Goal: Task Accomplishment & Management: Complete application form

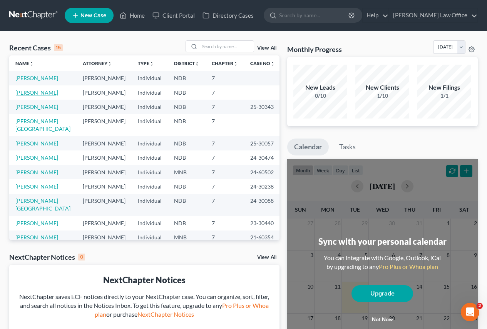
click at [30, 92] on link "[PERSON_NAME]" at bounding box center [36, 92] width 43 height 7
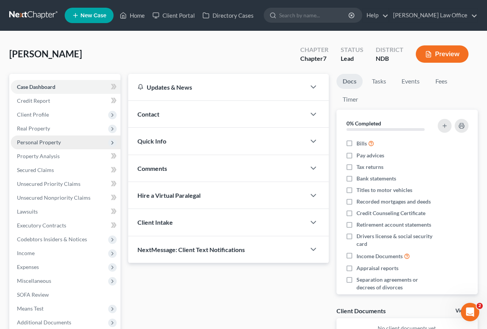
click at [39, 142] on span "Personal Property" at bounding box center [39, 142] width 44 height 7
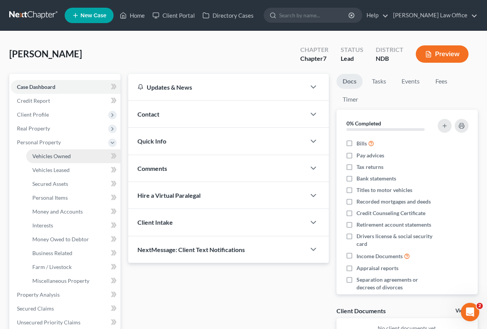
click at [41, 155] on span "Vehicles Owned" at bounding box center [51, 156] width 39 height 7
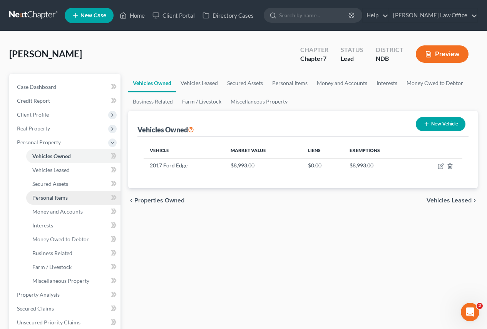
click at [47, 199] on span "Personal Items" at bounding box center [49, 197] width 35 height 7
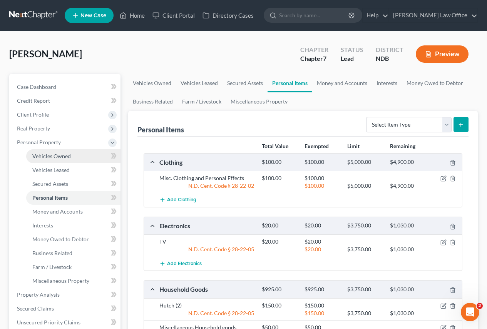
click at [48, 156] on span "Vehicles Owned" at bounding box center [51, 156] width 39 height 7
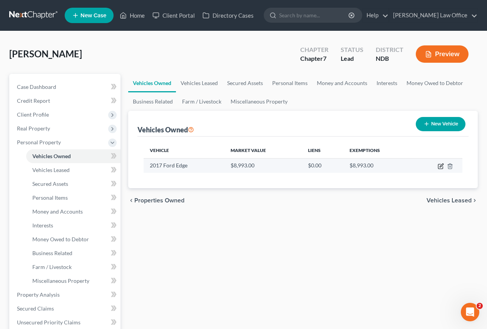
click at [440, 166] on icon "button" at bounding box center [441, 166] width 6 height 6
select select "0"
select select "9"
select select "2"
select select "0"
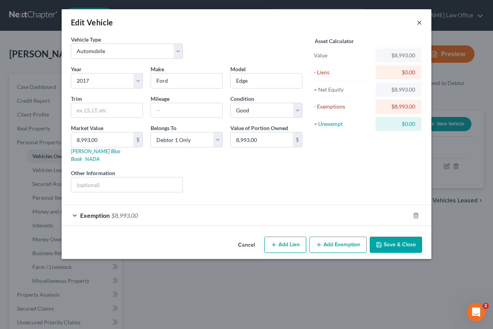
click at [416, 22] on div "Edit Vehicle ×" at bounding box center [247, 22] width 370 height 26
click at [420, 21] on button "×" at bounding box center [419, 22] width 5 height 9
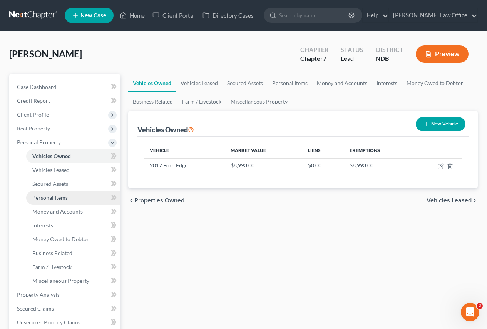
click at [46, 199] on span "Personal Items" at bounding box center [49, 197] width 35 height 7
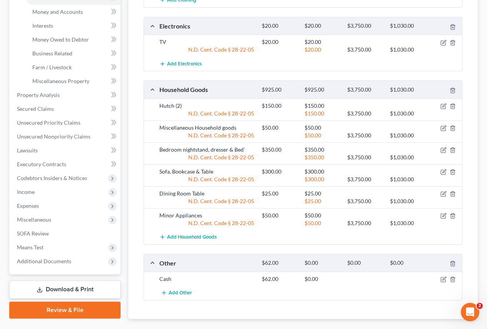
scroll to position [128, 0]
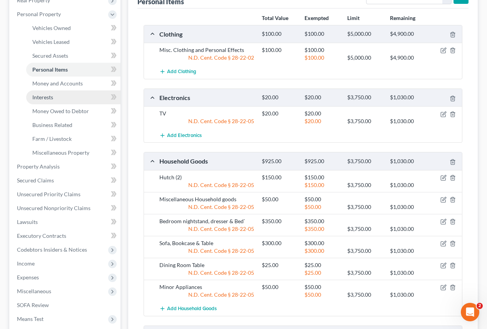
click at [43, 98] on span "Interests" at bounding box center [42, 97] width 21 height 7
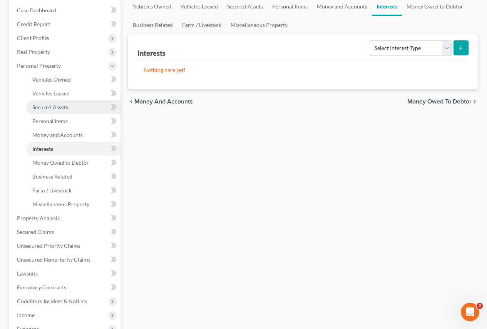
scroll to position [77, 0]
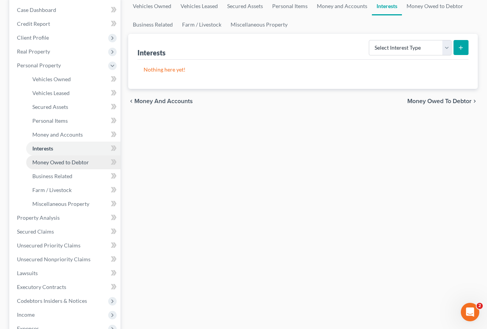
click at [49, 163] on span "Money Owed to Debtor" at bounding box center [60, 162] width 57 height 7
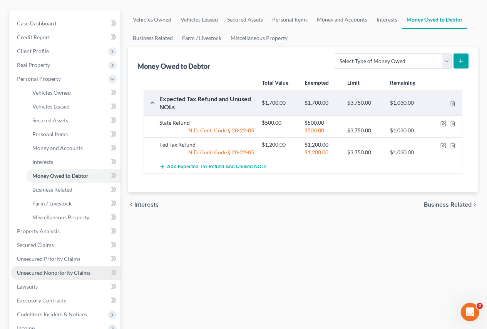
scroll to position [77, 0]
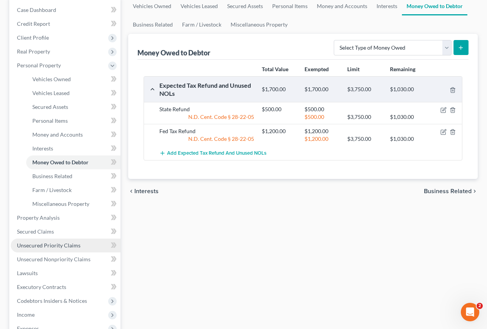
click at [50, 246] on span "Unsecured Priority Claims" at bounding box center [49, 245] width 64 height 7
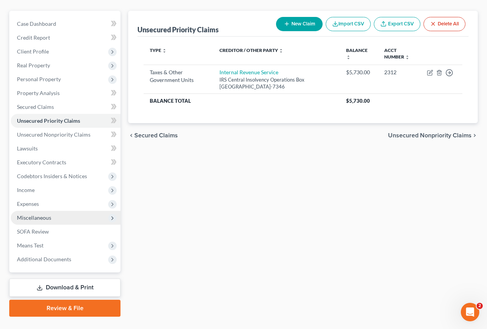
scroll to position [77, 0]
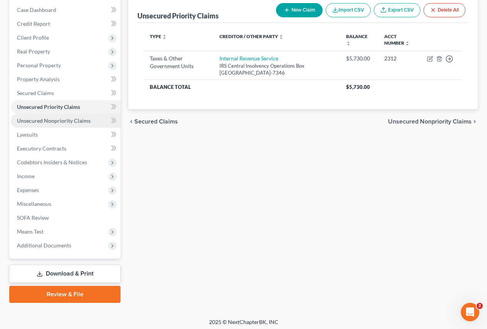
click at [49, 121] on span "Unsecured Nonpriority Claims" at bounding box center [54, 120] width 74 height 7
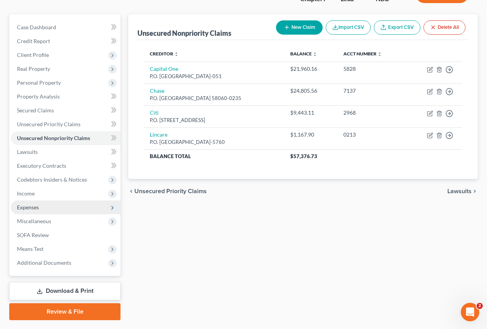
scroll to position [77, 0]
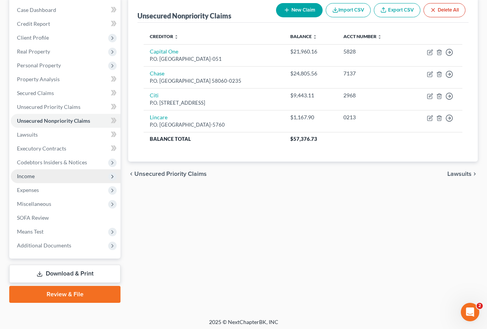
click at [31, 175] on span "Income" at bounding box center [26, 176] width 18 height 7
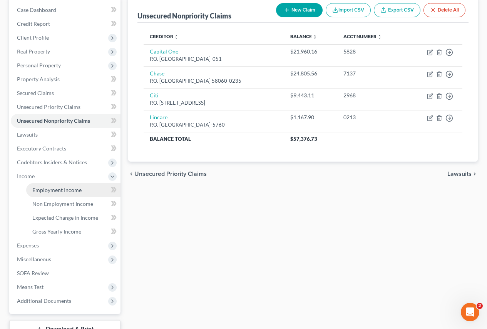
click at [51, 191] on span "Employment Income" at bounding box center [56, 190] width 49 height 7
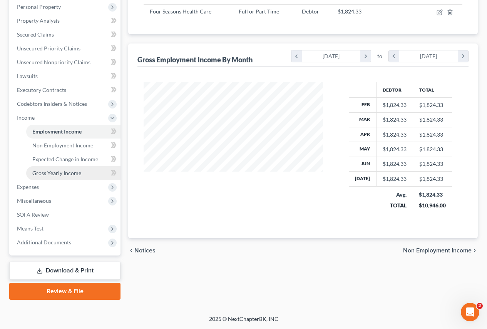
scroll to position [20, 0]
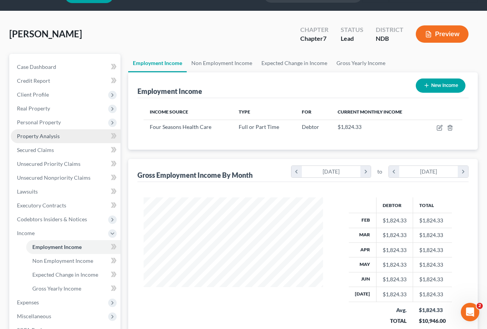
click at [33, 136] on span "Property Analysis" at bounding box center [38, 136] width 43 height 7
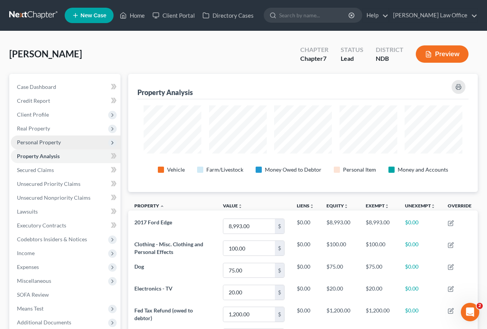
click at [35, 142] on span "Personal Property" at bounding box center [39, 142] width 44 height 7
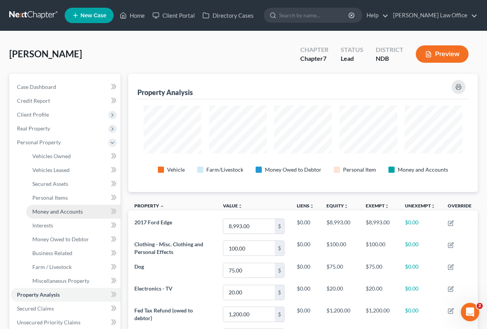
click at [61, 211] on span "Money and Accounts" at bounding box center [57, 211] width 50 height 7
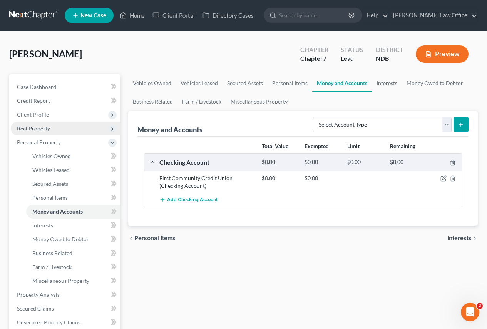
click at [31, 129] on span "Real Property" at bounding box center [33, 128] width 33 height 7
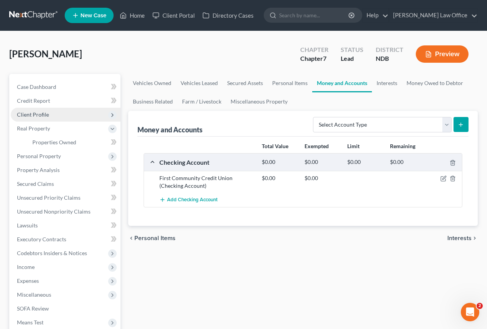
click at [32, 112] on span "Client Profile" at bounding box center [33, 114] width 32 height 7
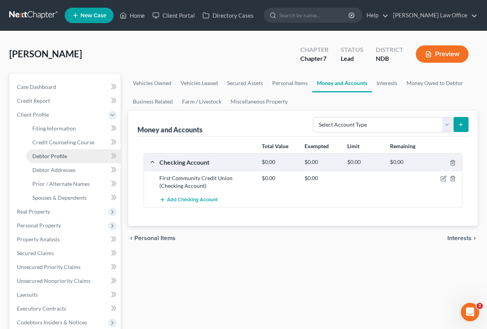
click at [44, 154] on span "Debtor Profile" at bounding box center [49, 156] width 35 height 7
select select "0"
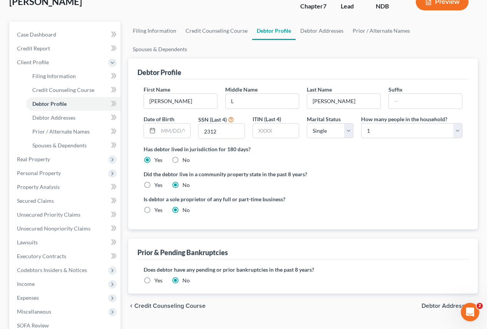
scroll to position [39, 0]
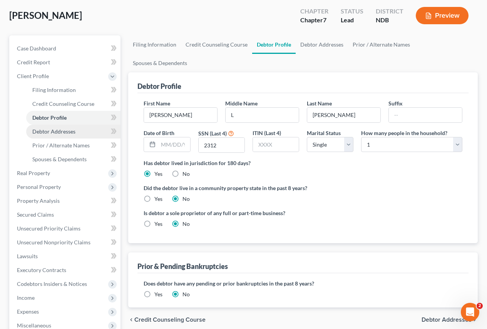
click at [60, 132] on span "Debtor Addresses" at bounding box center [53, 131] width 43 height 7
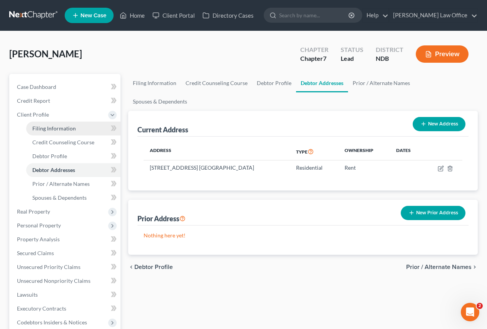
click at [41, 127] on span "Filing Information" at bounding box center [54, 128] width 44 height 7
select select "1"
select select "0"
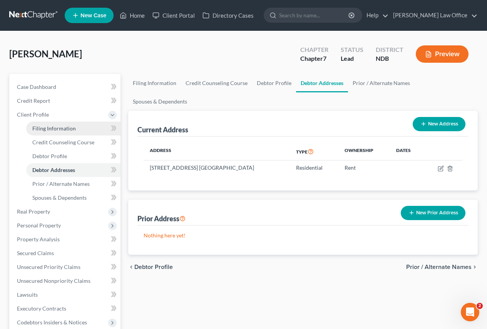
select select "29"
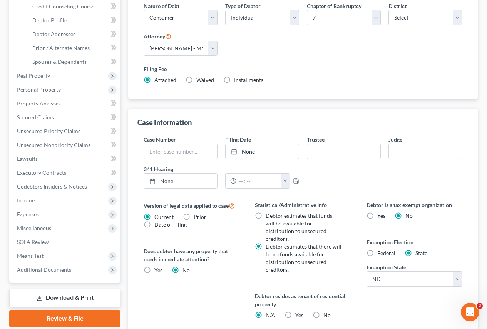
scroll to position [154, 0]
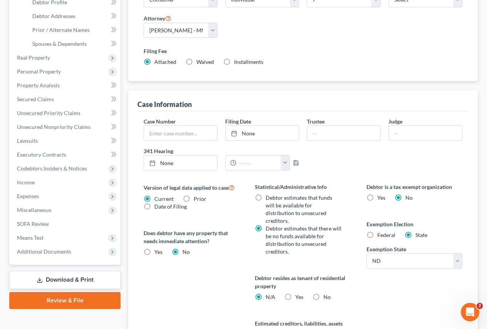
click at [295, 293] on label "Yes Yes" at bounding box center [299, 297] width 8 height 8
click at [298, 293] on input "Yes Yes" at bounding box center [300, 295] width 5 height 5
radio input "true"
radio input "false"
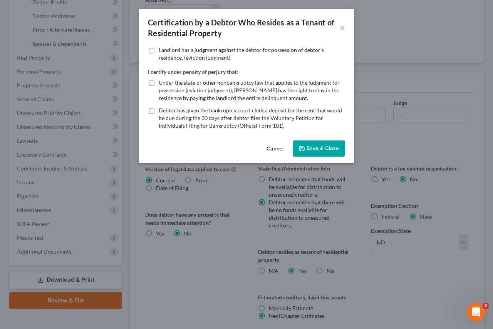
click at [311, 149] on button "Save & Close" at bounding box center [319, 149] width 52 height 16
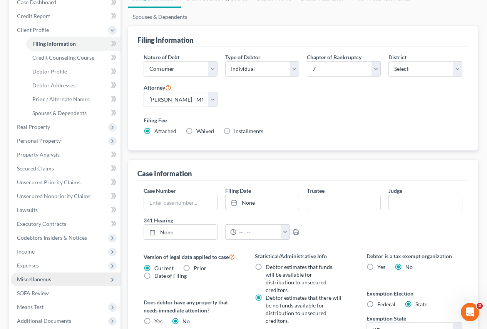
scroll to position [102, 0]
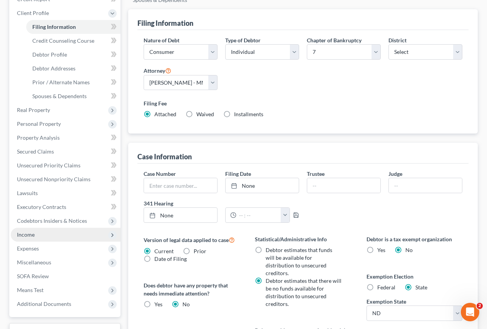
click at [32, 234] on span "Income" at bounding box center [26, 234] width 18 height 7
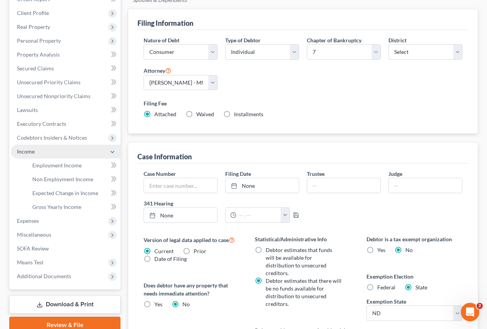
click at [20, 151] on span "Income" at bounding box center [26, 151] width 18 height 7
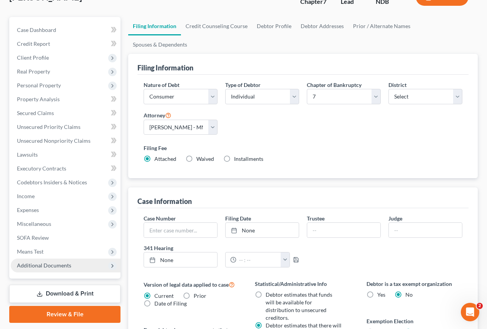
scroll to position [77, 0]
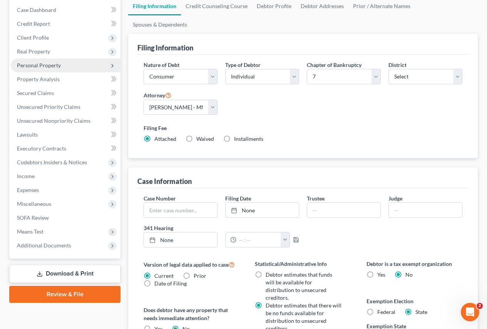
click at [42, 67] on span "Personal Property" at bounding box center [39, 65] width 44 height 7
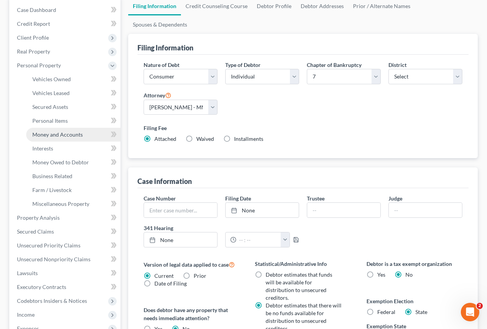
click at [60, 135] on span "Money and Accounts" at bounding box center [57, 134] width 50 height 7
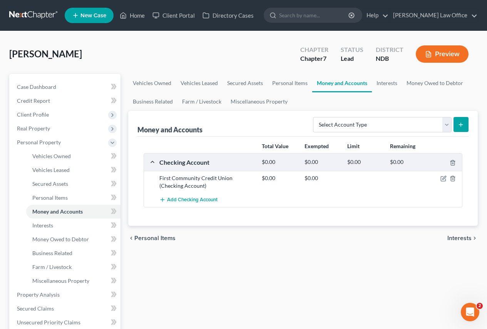
click at [183, 179] on div "First Community Credit Union (Checking Account)" at bounding box center [207, 181] width 102 height 15
click at [441, 179] on icon "button" at bounding box center [443, 179] width 5 height 5
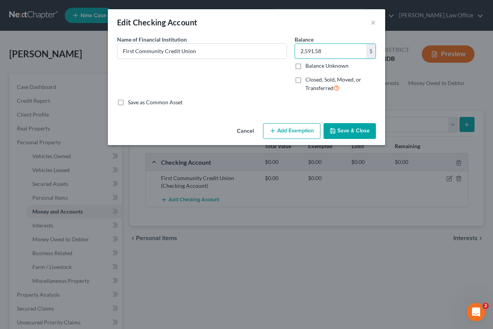
type input "2,591.58"
click at [281, 132] on button "Add Exemption" at bounding box center [291, 131] width 57 height 16
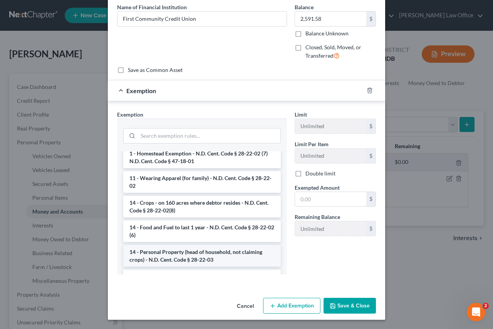
scroll to position [77, 0]
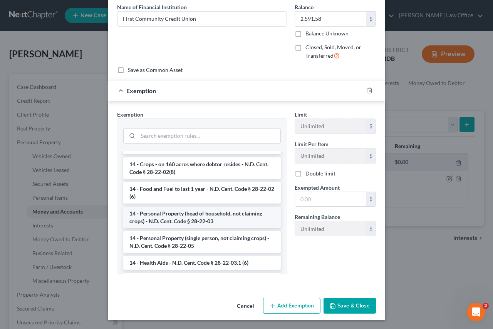
click at [196, 216] on li "14 - Personal Property (head of household, not claiming crops) - N.D. Cent. Cod…" at bounding box center [202, 218] width 158 height 22
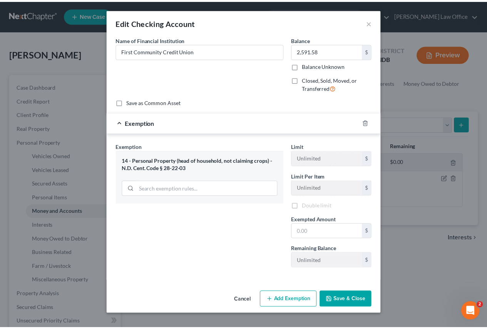
scroll to position [0, 0]
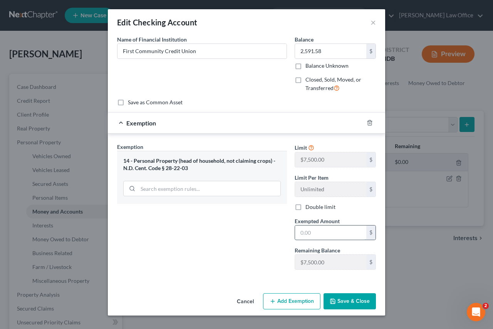
click at [312, 234] on input "text" at bounding box center [330, 233] width 71 height 15
type input "2,591.58"
click at [345, 302] on button "Save & Close" at bounding box center [350, 301] width 52 height 16
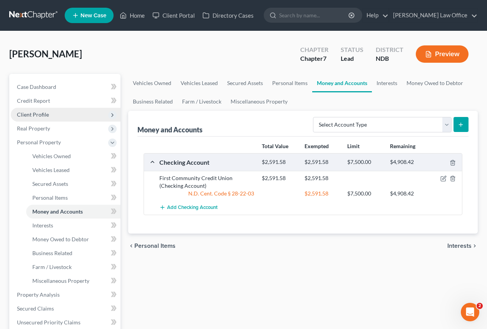
click at [30, 114] on span "Client Profile" at bounding box center [33, 114] width 32 height 7
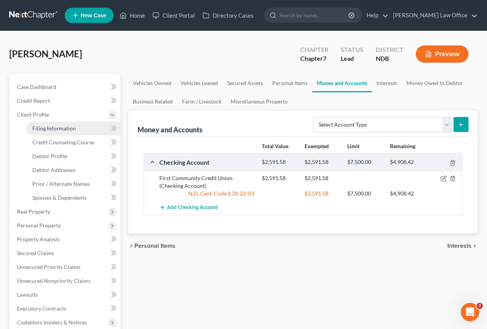
click at [41, 130] on span "Filing Information" at bounding box center [54, 128] width 44 height 7
select select "1"
select select "0"
select select "60"
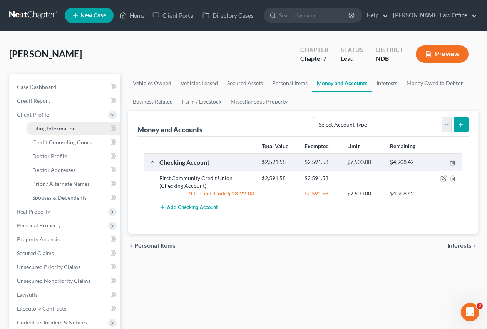
select select "0"
select select "29"
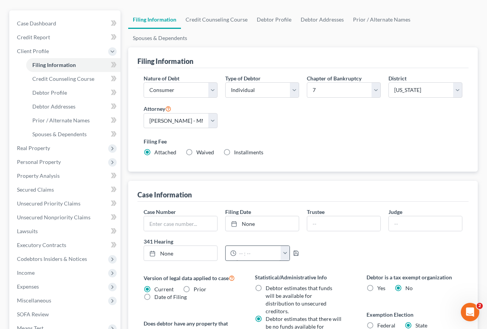
scroll to position [77, 0]
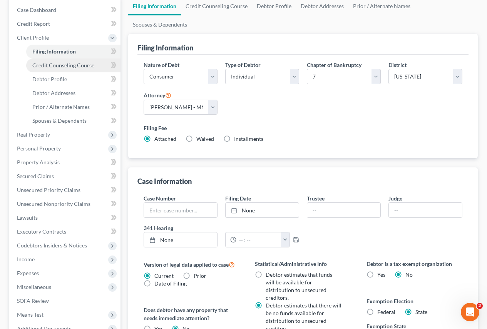
click at [58, 64] on span "Credit Counseling Course" at bounding box center [63, 65] width 62 height 7
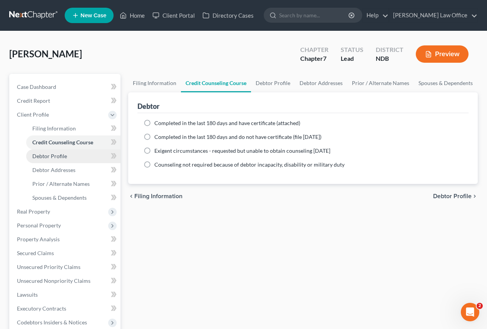
click at [50, 156] on span "Debtor Profile" at bounding box center [49, 156] width 35 height 7
select select "0"
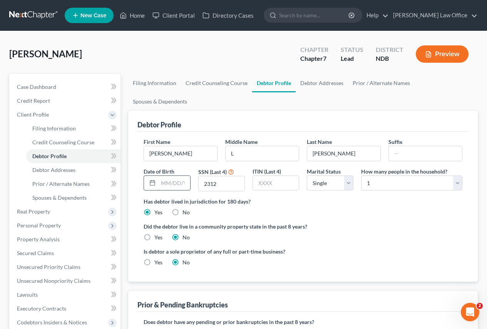
click at [164, 176] on input "text" at bounding box center [174, 183] width 32 height 15
type input "[DATE]"
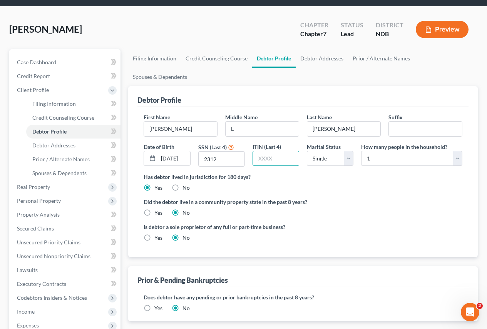
scroll to position [39, 0]
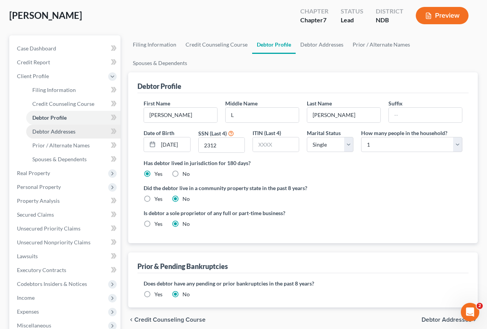
click at [54, 134] on span "Debtor Addresses" at bounding box center [53, 131] width 43 height 7
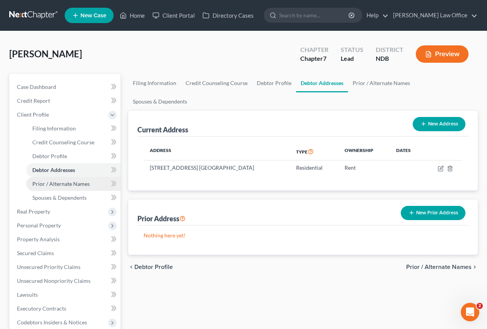
click at [62, 184] on span "Prior / Alternate Names" at bounding box center [60, 184] width 57 height 7
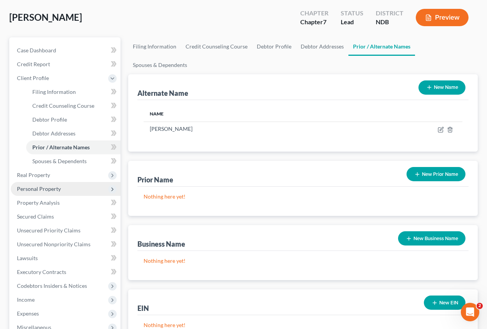
scroll to position [39, 0]
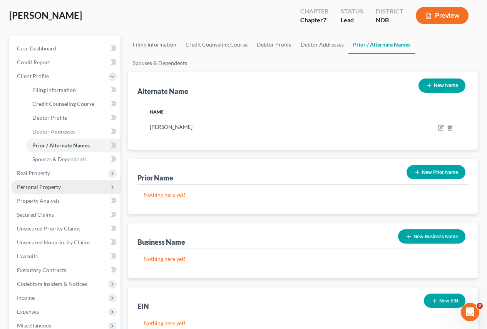
click at [27, 186] on span "Personal Property" at bounding box center [39, 187] width 44 height 7
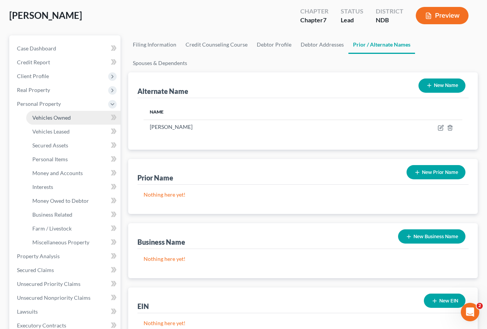
click at [49, 117] on span "Vehicles Owned" at bounding box center [51, 117] width 39 height 7
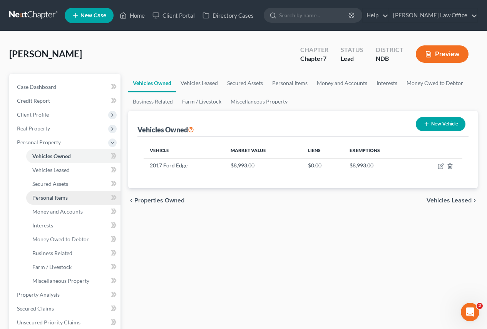
click at [53, 200] on span "Personal Items" at bounding box center [49, 197] width 35 height 7
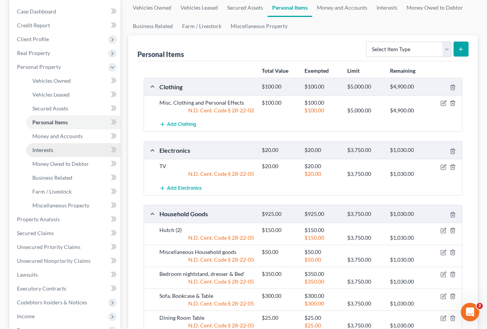
scroll to position [77, 0]
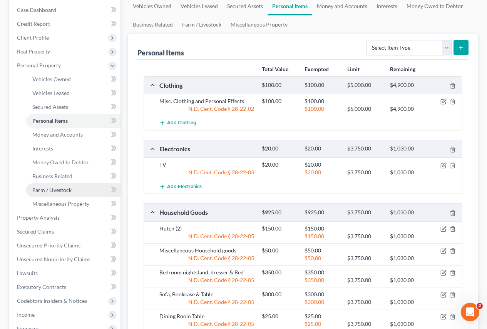
click at [51, 189] on span "Farm / Livestock" at bounding box center [51, 190] width 39 height 7
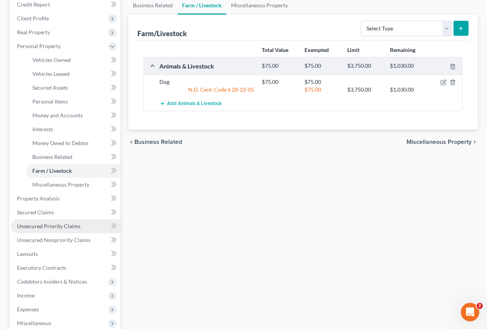
scroll to position [116, 0]
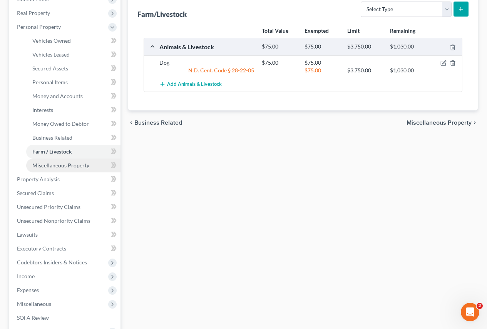
click at [62, 166] on span "Miscellaneous Property" at bounding box center [60, 165] width 57 height 7
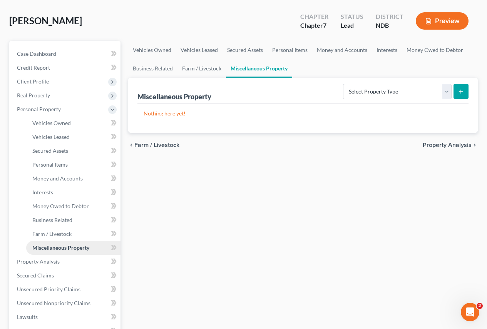
scroll to position [154, 0]
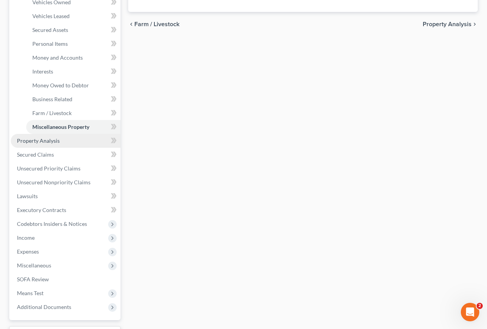
click at [42, 141] on span "Property Analysis" at bounding box center [38, 140] width 43 height 7
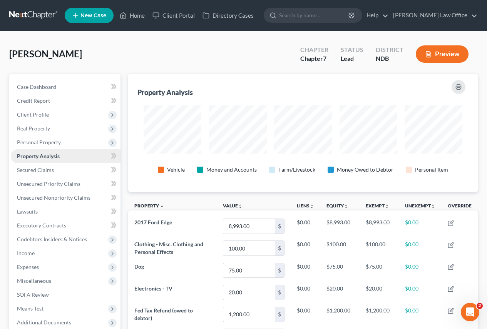
scroll to position [118, 350]
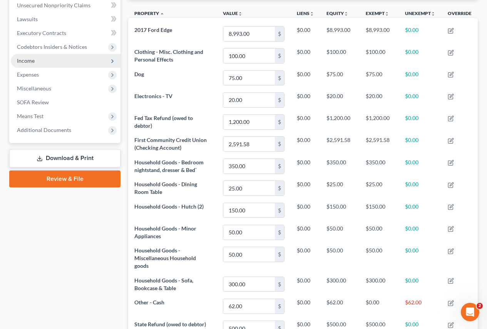
click at [23, 63] on span "Income" at bounding box center [26, 60] width 18 height 7
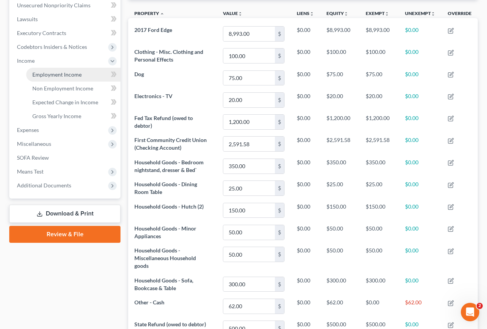
click at [45, 74] on span "Employment Income" at bounding box center [56, 74] width 49 height 7
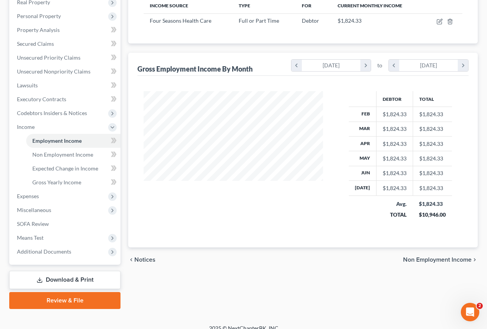
scroll to position [136, 0]
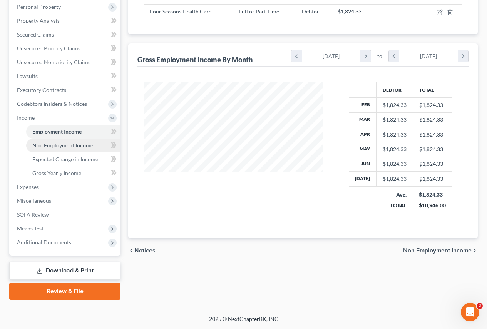
click at [52, 147] on span "Non Employment Income" at bounding box center [62, 145] width 61 height 7
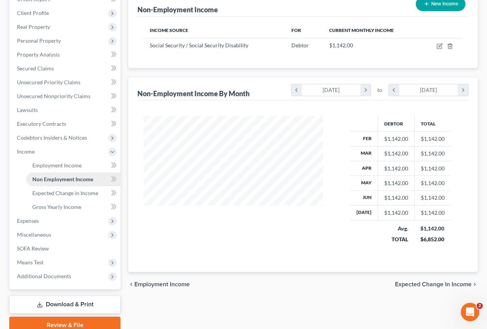
scroll to position [116, 0]
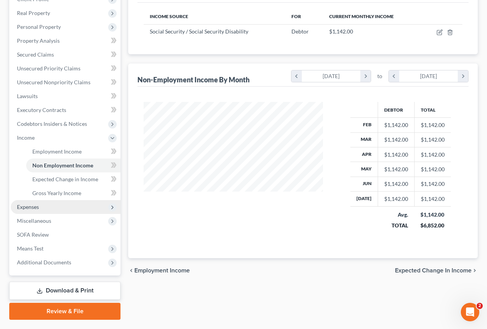
click at [33, 209] on span "Expenses" at bounding box center [28, 207] width 22 height 7
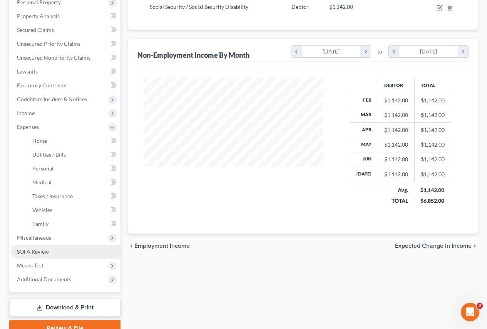
scroll to position [154, 0]
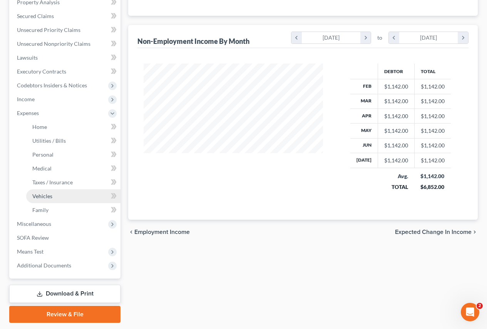
click at [45, 197] on span "Vehicles" at bounding box center [42, 196] width 20 height 7
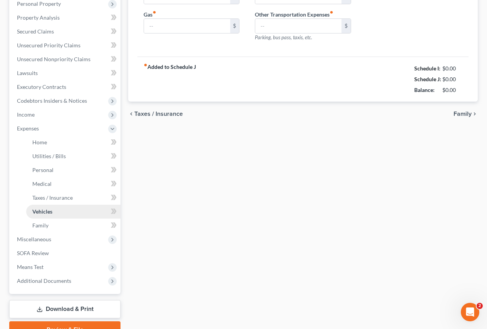
type input "44.00"
type input "200.00"
type input "25.00"
type input "0.00"
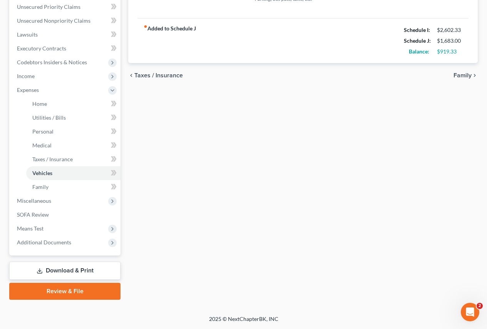
click at [58, 268] on link "Download & Print" at bounding box center [64, 271] width 111 height 18
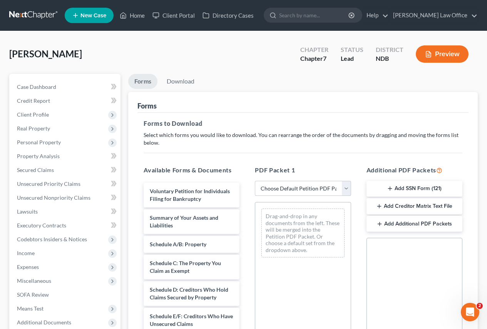
click at [344, 188] on select "Choose Default Petition PDF Packet Complete Bankruptcy Petition (all forms and …" at bounding box center [303, 188] width 96 height 15
select select "0"
click at [255, 181] on select "Choose Default Petition PDF Packet Complete Bankruptcy Petition (all forms and …" at bounding box center [303, 188] width 96 height 15
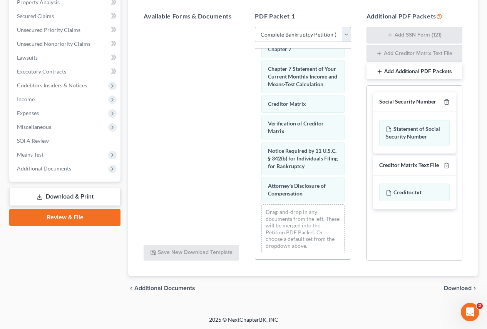
click at [456, 288] on span "Download" at bounding box center [458, 288] width 28 height 6
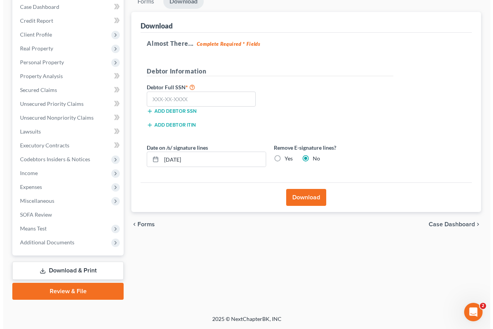
scroll to position [80, 0]
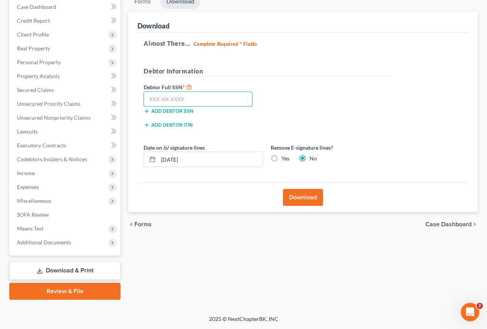
click at [191, 98] on input "text" at bounding box center [198, 99] width 109 height 15
type input "502-88-2312"
click at [297, 197] on button "Download" at bounding box center [303, 197] width 40 height 17
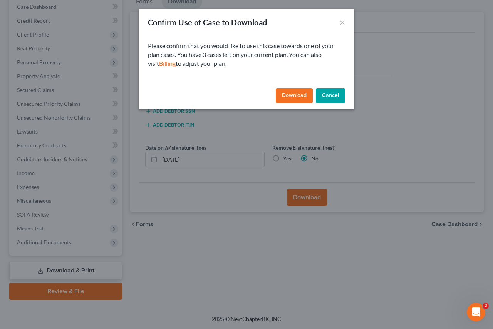
click at [288, 93] on button "Download" at bounding box center [294, 95] width 37 height 15
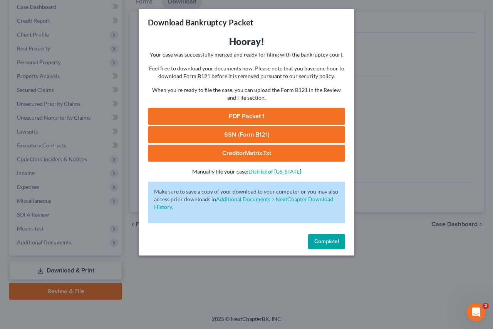
click at [226, 114] on link "PDF Packet 1" at bounding box center [246, 116] width 197 height 17
